Goal: Task Accomplishment & Management: Manage account settings

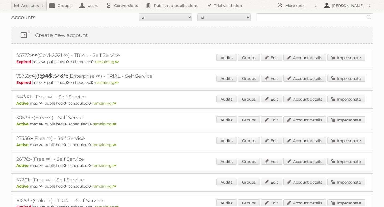
click at [347, 5] on h2 "[PERSON_NAME]" at bounding box center [347, 5] width 35 height 5
click at [368, 4] on span at bounding box center [369, 5] width 8 height 5
click at [340, 6] on h2 "[PERSON_NAME]" at bounding box center [347, 5] width 35 height 5
click at [307, 5] on h2 "More tools" at bounding box center [298, 5] width 27 height 5
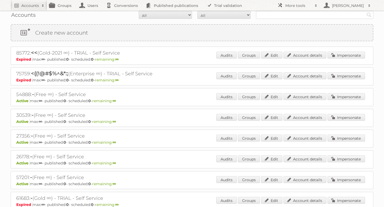
click at [286, 6] on h2 "More tools" at bounding box center [298, 5] width 27 height 5
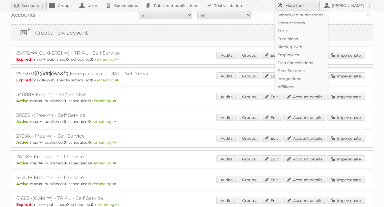
scroll to position [3, 0]
click at [293, 69] on link "Beta Features" at bounding box center [301, 71] width 53 height 8
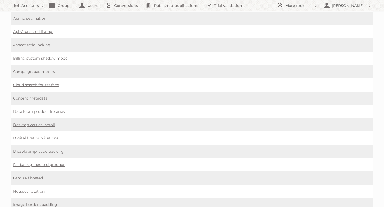
scroll to position [174, 0]
click at [40, 97] on link "Content metadata" at bounding box center [30, 99] width 34 height 5
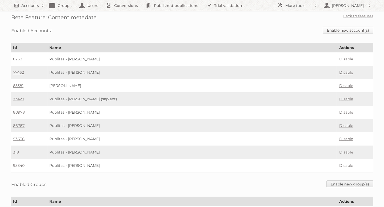
click at [335, 29] on link "Enable new account(s)" at bounding box center [347, 30] width 51 height 7
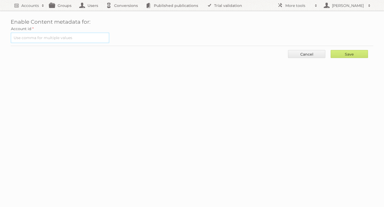
click at [52, 37] on input "text" at bounding box center [60, 38] width 99 height 11
click at [305, 53] on link "Cancel" at bounding box center [306, 54] width 37 height 8
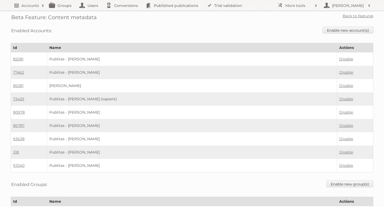
click at [27, 6] on h2 "Accounts" at bounding box center [30, 5] width 18 height 5
click at [165, 24] on div "Enabled Accounts: Enable new account(s)" at bounding box center [192, 31] width 362 height 14
click at [345, 5] on h2 "[PERSON_NAME]" at bounding box center [347, 5] width 35 height 5
click at [283, 16] on div "Beta Feature: Content metadata Back to features" at bounding box center [192, 16] width 362 height 11
click at [26, 5] on h2 "Accounts" at bounding box center [30, 5] width 18 height 5
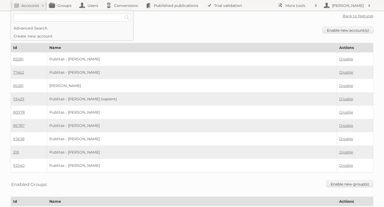
click at [179, 26] on div "Enabled Accounts: Enable new account(s)" at bounding box center [192, 31] width 362 height 14
click at [92, 6] on link "Users" at bounding box center [90, 5] width 27 height 11
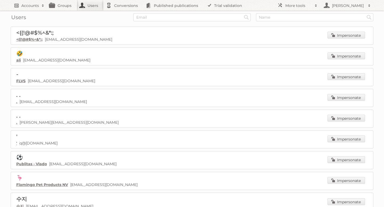
click at [31, 4] on h2 "Accounts" at bounding box center [30, 5] width 18 height 5
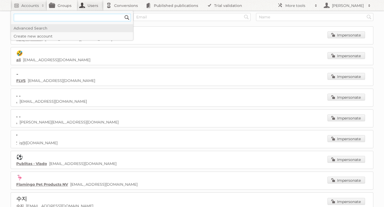
scroll to position [1, 0]
click at [37, 27] on link "Advanced Search" at bounding box center [72, 28] width 122 height 8
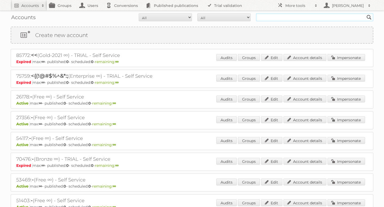
click at [280, 18] on input "text" at bounding box center [314, 17] width 117 height 8
type input "d.kraucuka@publitas.com"
click at [365, 13] on input "Search" at bounding box center [369, 17] width 8 height 8
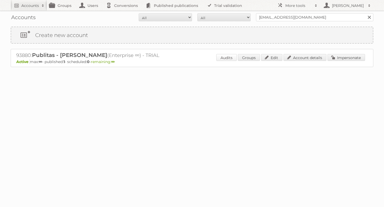
click at [223, 59] on link "Audits" at bounding box center [226, 57] width 21 height 7
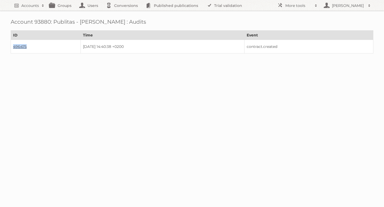
click at [13, 47] on td "496475" at bounding box center [46, 47] width 70 height 14
copy link "496475"
click at [296, 3] on h2 "More tools" at bounding box center [298, 5] width 27 height 5
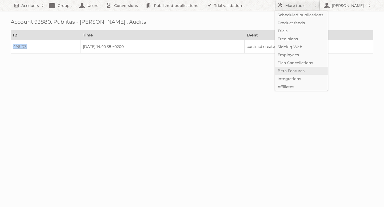
click at [290, 70] on link "Beta Features" at bounding box center [301, 71] width 53 height 8
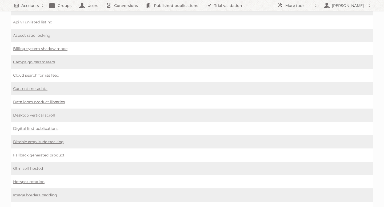
scroll to position [178, 0]
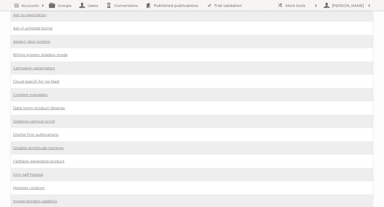
click at [41, 88] on td "Content metadata" at bounding box center [192, 94] width 362 height 13
click at [41, 92] on link "Content metadata" at bounding box center [30, 94] width 34 height 5
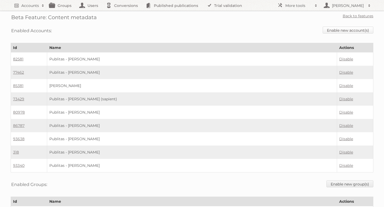
click at [333, 31] on link "Enable new account(s)" at bounding box center [347, 30] width 51 height 7
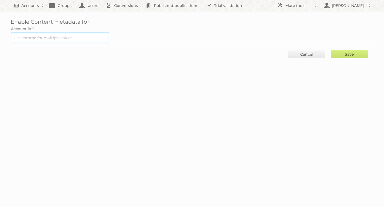
click at [44, 38] on input "text" at bounding box center [60, 38] width 99 height 11
paste input "496475"
type input "496475"
click at [343, 55] on input "Save" at bounding box center [348, 54] width 37 height 8
type input "..."
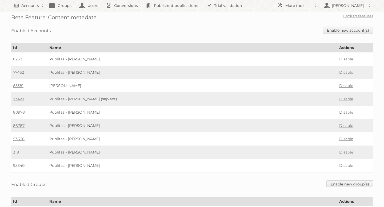
scroll to position [1, 0]
click at [255, 23] on div "Beta Feature: Content metadata Back to features Enabled Accounts: Enable new ac…" at bounding box center [192, 139] width 384 height 278
click at [352, 16] on link "Back to features" at bounding box center [357, 16] width 31 height 5
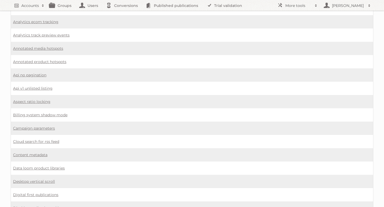
scroll to position [119, 0]
click at [42, 152] on link "Content metadata" at bounding box center [30, 154] width 34 height 5
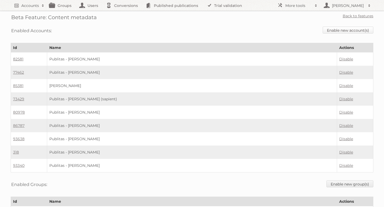
click at [334, 31] on link "Enable new account(s)" at bounding box center [347, 30] width 51 height 7
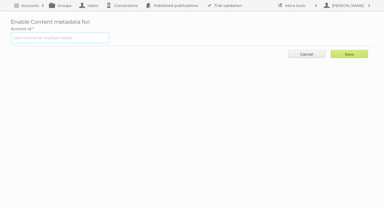
click at [46, 39] on input "text" at bounding box center [60, 38] width 99 height 11
paste input "496475"
type input "496475"
click at [132, 67] on div at bounding box center [192, 72] width 384 height 11
click at [340, 54] on input "Save" at bounding box center [348, 54] width 37 height 8
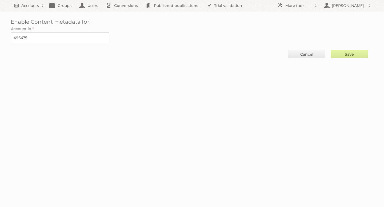
type input "..."
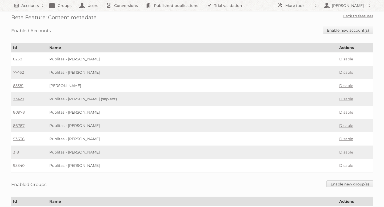
click at [353, 17] on link "Back to features" at bounding box center [357, 16] width 31 height 5
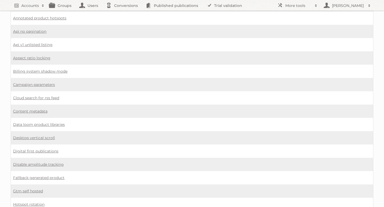
scroll to position [165, 0]
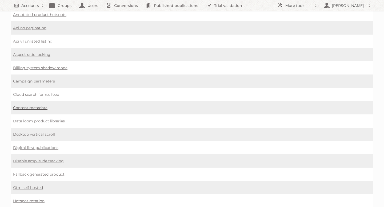
click at [27, 106] on link "Content metadata" at bounding box center [30, 108] width 34 height 5
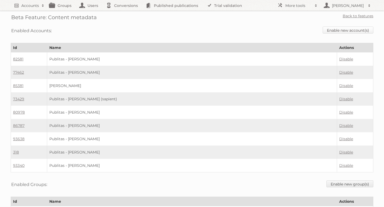
click at [339, 30] on link "Enable new account(s)" at bounding box center [347, 30] width 51 height 7
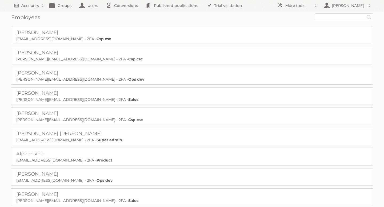
scroll to position [292, 0]
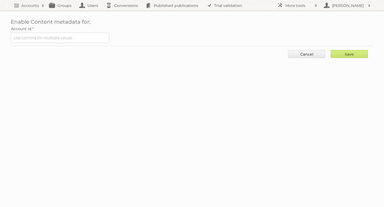
click at [52, 37] on input "text" at bounding box center [60, 38] width 99 height 11
type input "496475"
click at [351, 52] on input "Save" at bounding box center [348, 54] width 37 height 8
type input "..."
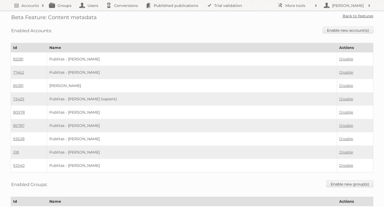
click at [358, 14] on link "Back to features" at bounding box center [357, 16] width 31 height 5
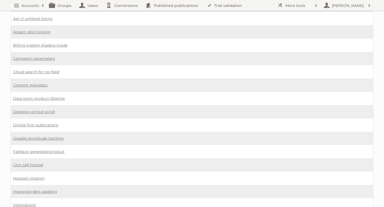
scroll to position [188, 0]
click at [37, 83] on link "Content metadata" at bounding box center [30, 85] width 34 height 5
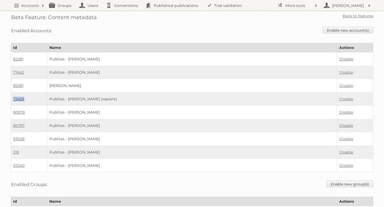
drag, startPoint x: 28, startPoint y: 99, endPoint x: 17, endPoint y: 98, distance: 11.2
click at [13, 99] on td "73429" at bounding box center [29, 98] width 36 height 13
copy link "73429"
click at [343, 98] on link "Disable" at bounding box center [346, 99] width 14 height 5
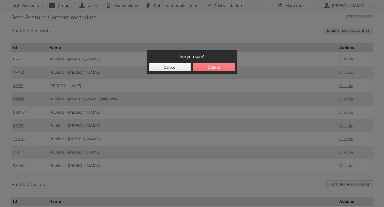
click at [222, 68] on button "Delete" at bounding box center [213, 67] width 41 height 8
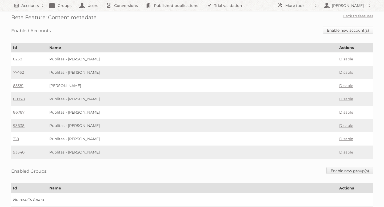
click at [363, 31] on link "Enable new account(s)" at bounding box center [347, 30] width 51 height 7
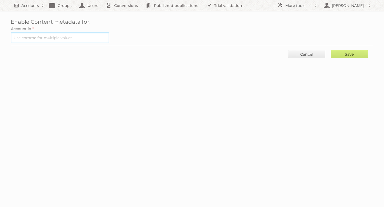
click at [46, 38] on input "text" at bounding box center [60, 38] width 99 height 11
paste input "73429"
type input "73429"
drag, startPoint x: 346, startPoint y: 53, endPoint x: 312, endPoint y: 55, distance: 33.7
click at [346, 53] on input "Save" at bounding box center [348, 54] width 37 height 8
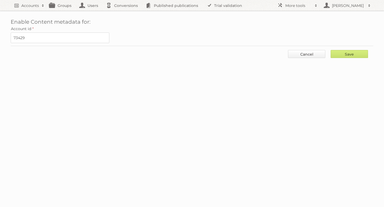
type input "..."
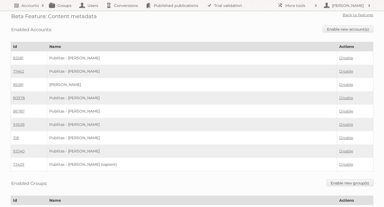
scroll to position [1, 0]
click at [25, 5] on h2 "Accounts" at bounding box center [30, 5] width 18 height 5
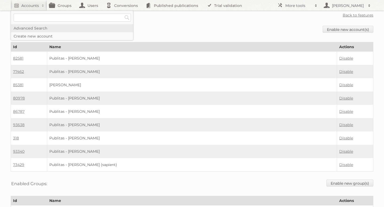
click at [41, 28] on link "Advanced Search" at bounding box center [72, 28] width 122 height 8
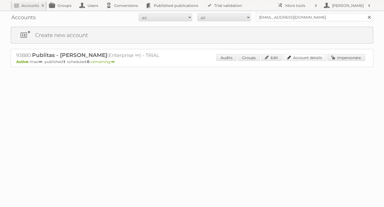
click at [302, 59] on link "Account details" at bounding box center [304, 57] width 43 height 7
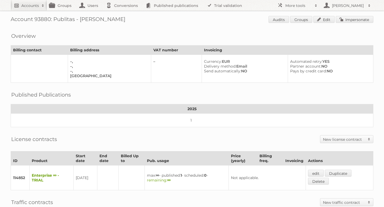
scroll to position [4, 0]
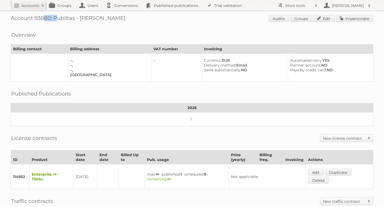
drag, startPoint x: 51, startPoint y: 19, endPoint x: 35, endPoint y: 19, distance: 15.5
click at [35, 19] on h1 "Account 93880: Publitas - Dace Kraucuka Audits Groups Edit Impersonate" at bounding box center [192, 19] width 362 height 8
copy h1 "93880"
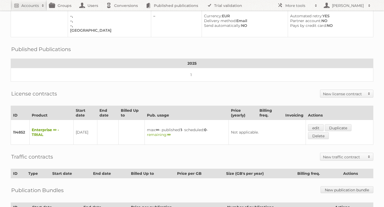
scroll to position [0, 0]
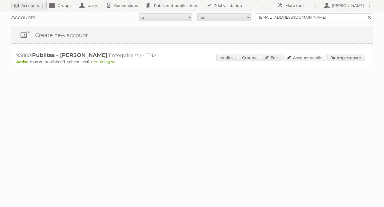
click at [304, 59] on link "Account details" at bounding box center [304, 57] width 43 height 7
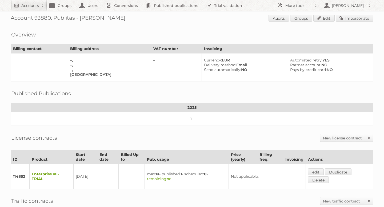
scroll to position [2, 0]
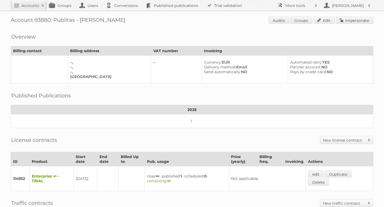
click at [290, 4] on h2 "More tools" at bounding box center [298, 5] width 27 height 5
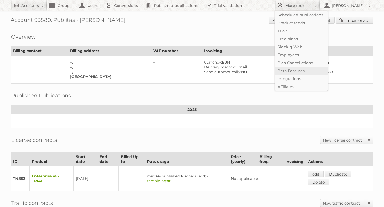
click at [291, 70] on link "Beta Features" at bounding box center [301, 71] width 53 height 8
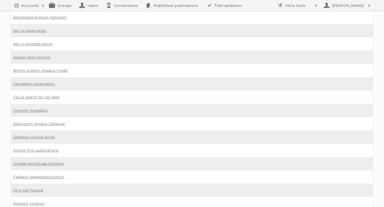
scroll to position [183, 0]
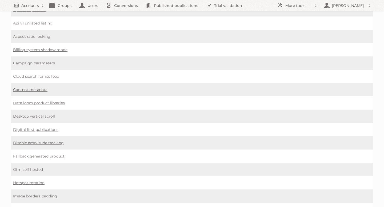
click at [37, 87] on link "Content metadata" at bounding box center [30, 89] width 34 height 5
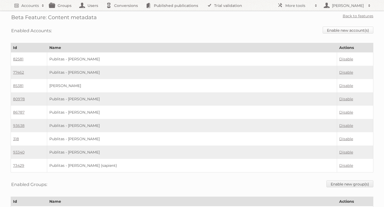
drag, startPoint x: 358, startPoint y: 30, endPoint x: 304, endPoint y: 32, distance: 54.4
click at [358, 30] on link "Enable new account(s)" at bounding box center [347, 30] width 51 height 7
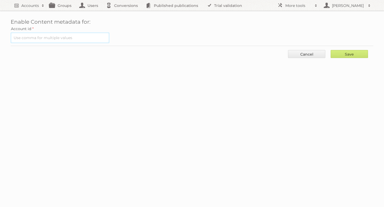
click at [43, 36] on input "text" at bounding box center [60, 38] width 99 height 11
paste input "93880"
type input "93880"
click at [351, 54] on input "Save" at bounding box center [348, 54] width 37 height 8
type input "..."
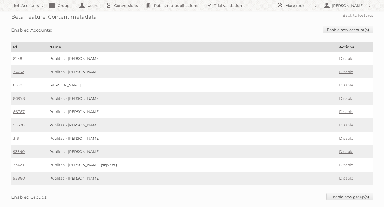
scroll to position [0, 0]
